Goal: Find specific page/section: Find specific page/section

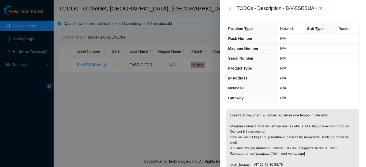
click at [108, 82] on div at bounding box center [183, 83] width 366 height 167
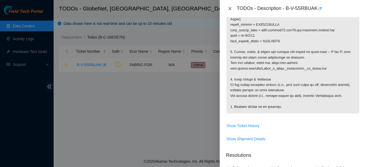
click at [230, 9] on icon "close" at bounding box center [229, 8] width 3 height 3
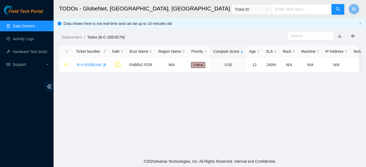
click at [230, 9] on body "Field Tech Portal Data Centers Activity Logs Hardware Test (isok) Support TODOs…" at bounding box center [183, 83] width 366 height 167
drag, startPoint x: 75, startPoint y: 65, endPoint x: 100, endPoint y: 66, distance: 25.0
copy link "B-V-5SRBUAK"
click at [27, 26] on link "Data Centers" at bounding box center [24, 26] width 22 height 4
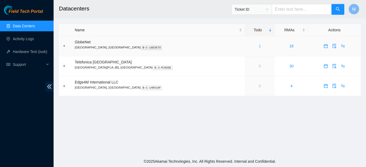
click at [259, 47] on link "1" at bounding box center [260, 46] width 2 height 4
